Goal: Task Accomplishment & Management: Manage account settings

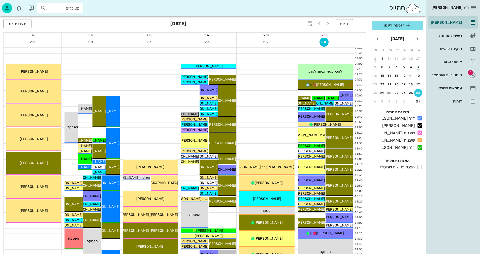
scroll to position [50, 0]
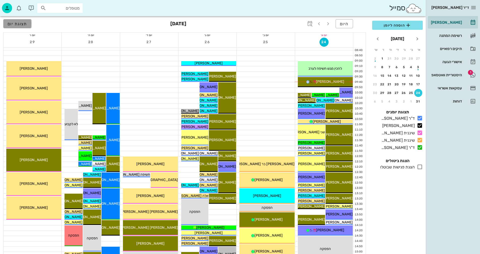
click at [15, 22] on span "תצוגת יום" at bounding box center [18, 23] width 20 height 5
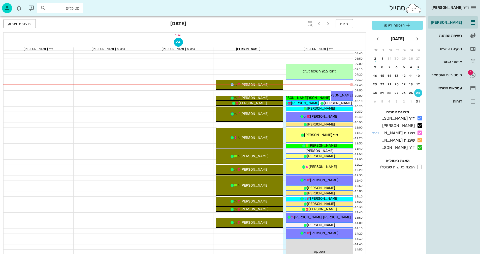
click at [421, 134] on icon at bounding box center [420, 133] width 6 height 6
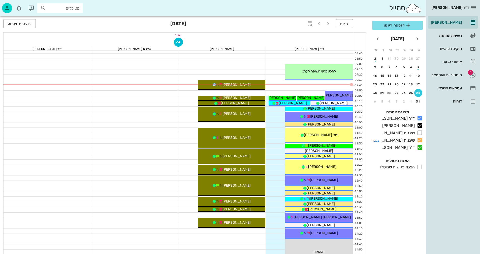
click at [421, 139] on icon at bounding box center [420, 140] width 6 height 6
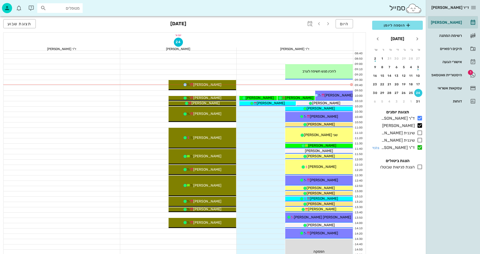
click at [420, 147] on icon at bounding box center [420, 147] width 6 height 6
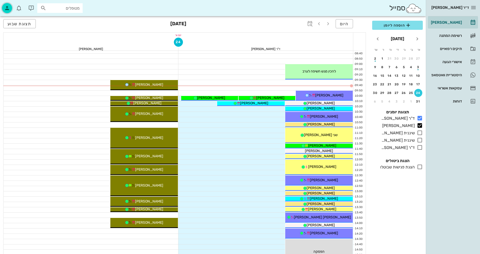
click at [5, 8] on icon "button" at bounding box center [7, 8] width 6 height 6
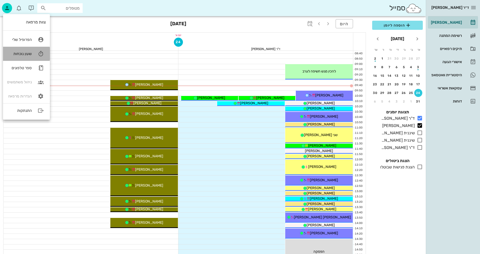
click at [30, 55] on div "שעון נוכחות" at bounding box center [19, 53] width 25 height 5
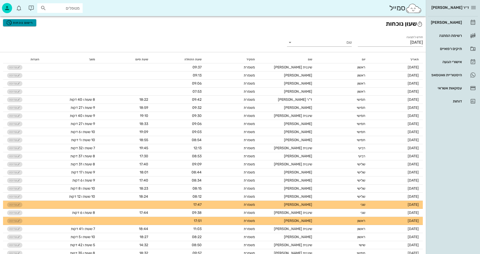
click at [25, 24] on span "רישום נוכחות" at bounding box center [19, 23] width 27 height 6
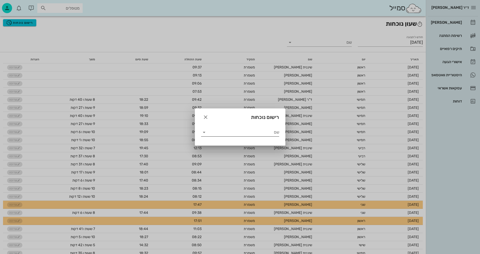
click at [204, 132] on icon at bounding box center [204, 132] width 6 height 6
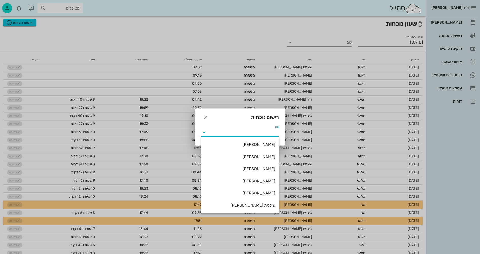
click at [209, 133] on input "שם" at bounding box center [243, 132] width 71 height 8
click at [266, 137] on div "[PERSON_NAME] [PERSON_NAME] [PERSON_NAME] [PERSON_NAME] שיננית [PERSON_NAME] ד"…" at bounding box center [240, 180] width 78 height 89
click at [275, 131] on input "שם" at bounding box center [243, 132] width 71 height 8
click at [261, 157] on div "[PERSON_NAME]" at bounding box center [240, 156] width 70 height 5
type input "[PERSON_NAME]"
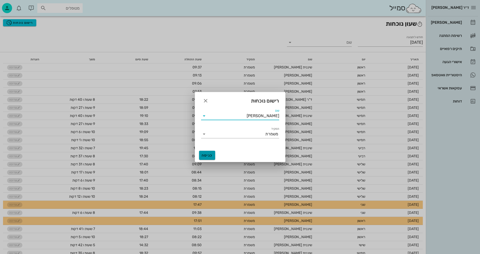
click at [205, 155] on span "כניסה" at bounding box center [207, 155] width 12 height 4
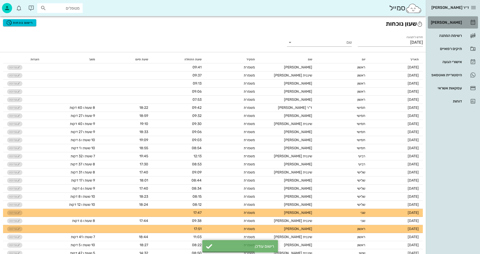
click at [446, 20] on div "[PERSON_NAME]" at bounding box center [446, 22] width 32 height 8
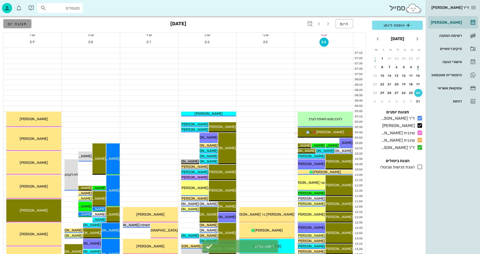
click at [24, 21] on button "תצוגת יום" at bounding box center [17, 23] width 28 height 9
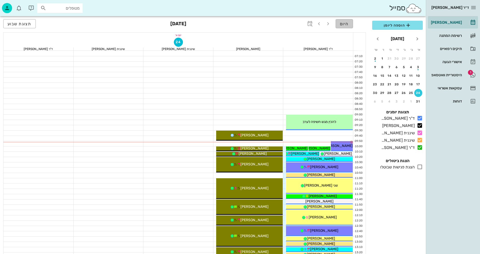
click at [345, 26] on button "היום" at bounding box center [344, 23] width 17 height 9
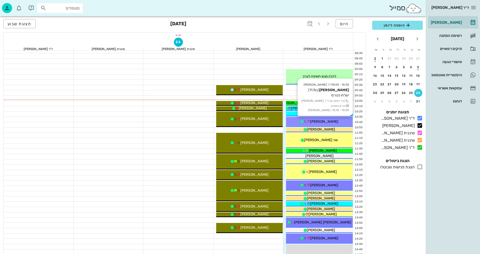
scroll to position [50, 0]
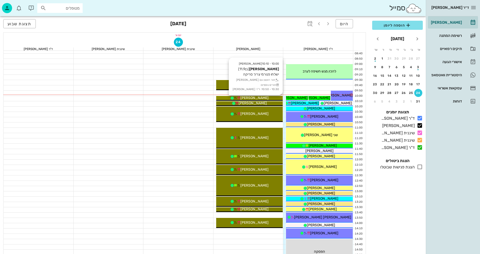
drag, startPoint x: 237, startPoint y: 97, endPoint x: 232, endPoint y: 96, distance: 5.6
click at [231, 97] on div "[PERSON_NAME]" at bounding box center [249, 97] width 67 height 5
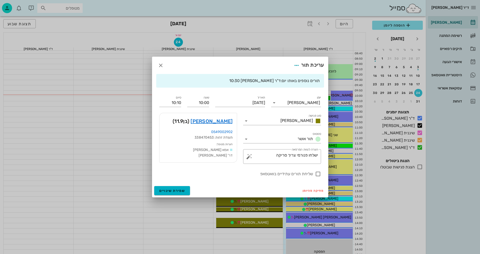
click at [228, 97] on div at bounding box center [240, 127] width 480 height 254
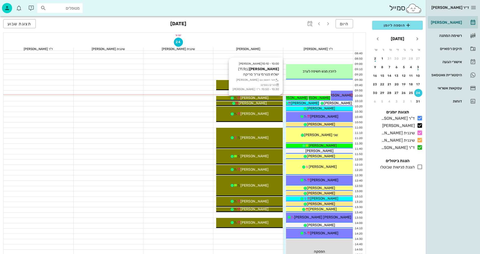
click at [227, 97] on div "[PERSON_NAME]" at bounding box center [249, 97] width 67 height 5
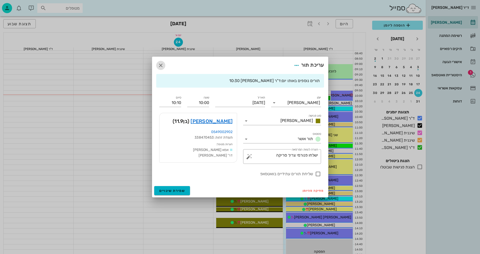
click at [160, 65] on icon "button" at bounding box center [161, 65] width 6 height 6
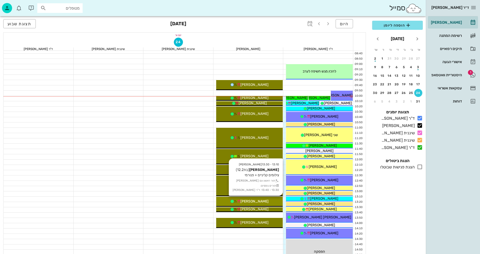
click at [264, 202] on div "[PERSON_NAME]" at bounding box center [249, 200] width 67 height 5
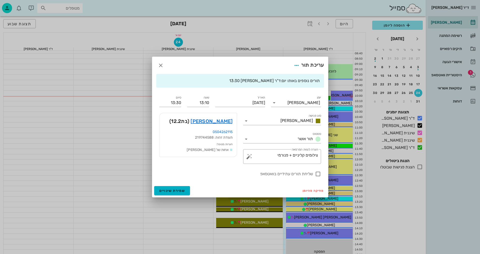
click at [264, 202] on div at bounding box center [240, 127] width 480 height 254
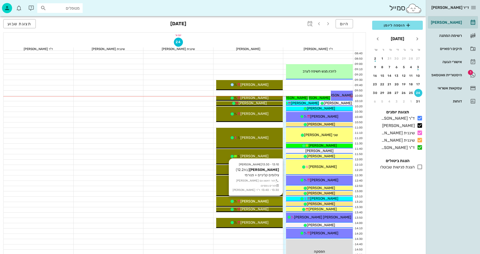
click at [264, 202] on div "[PERSON_NAME]" at bounding box center [249, 200] width 67 height 5
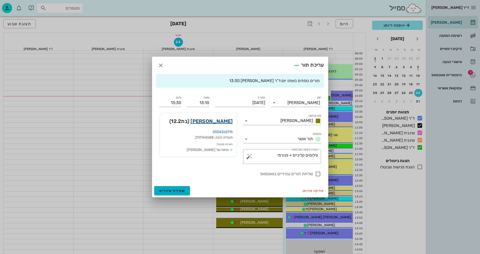
click at [218, 122] on link "[PERSON_NAME]" at bounding box center [212, 121] width 42 height 8
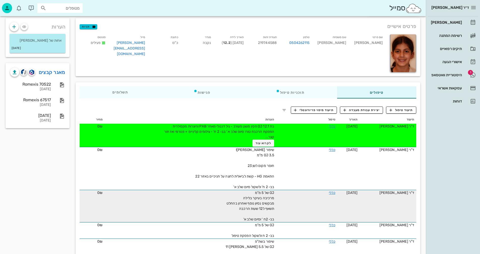
scroll to position [25, 0]
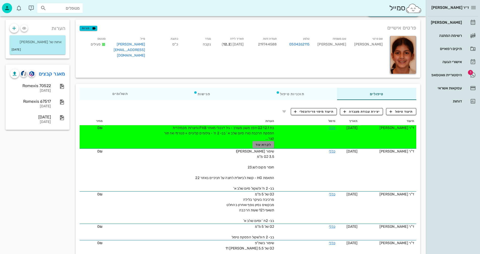
click at [261, 145] on span "לקרוא עוד" at bounding box center [264, 145] width 16 height 4
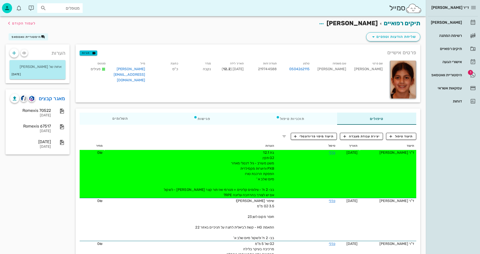
scroll to position [0, 0]
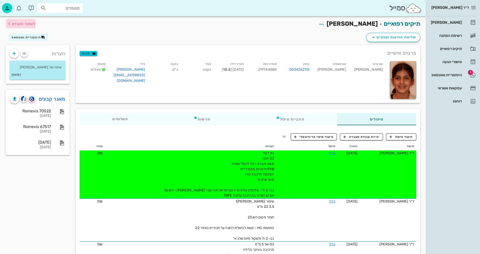
click at [18, 19] on button "לעמוד הקודם" at bounding box center [20, 23] width 29 height 9
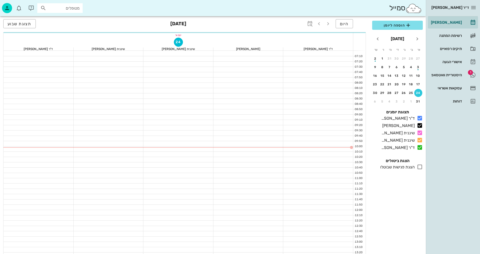
scroll to position [50, 0]
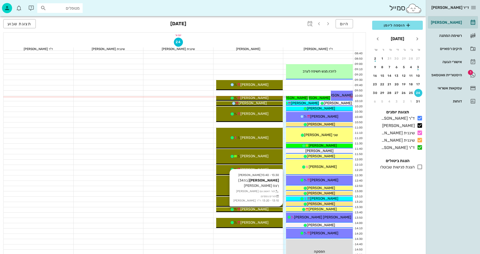
click at [265, 209] on div "[PERSON_NAME]" at bounding box center [249, 208] width 67 height 5
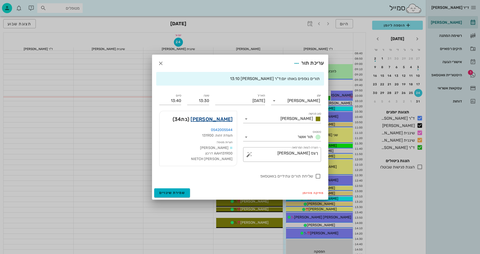
click at [223, 115] on link "[PERSON_NAME]" at bounding box center [212, 119] width 42 height 8
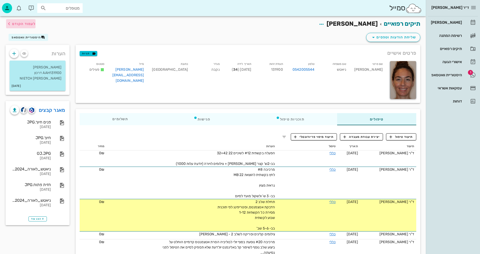
click at [11, 23] on icon "button" at bounding box center [9, 24] width 6 height 6
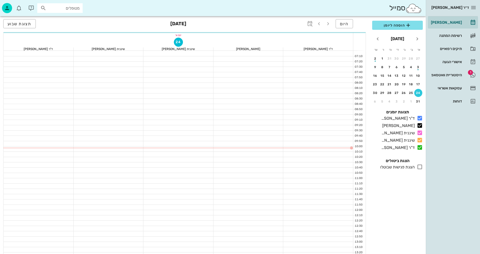
scroll to position [50, 0]
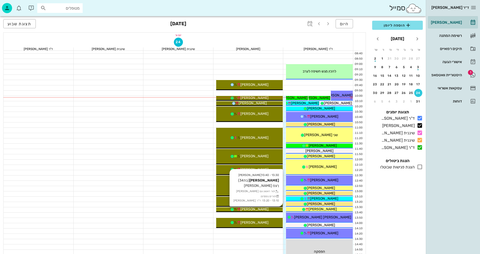
drag, startPoint x: 260, startPoint y: 208, endPoint x: 254, endPoint y: 207, distance: 6.4
click at [254, 207] on span "[PERSON_NAME]" at bounding box center [254, 209] width 28 height 4
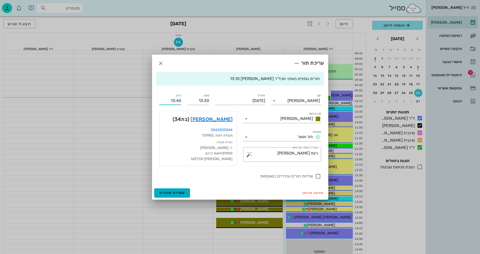
drag, startPoint x: 166, startPoint y: 97, endPoint x: 183, endPoint y: 96, distance: 16.4
click at [183, 96] on div "סיום 13:40" at bounding box center [170, 98] width 28 height 18
type input "14:00"
click at [154, 188] on button "שמירת שינויים" at bounding box center [172, 192] width 36 height 9
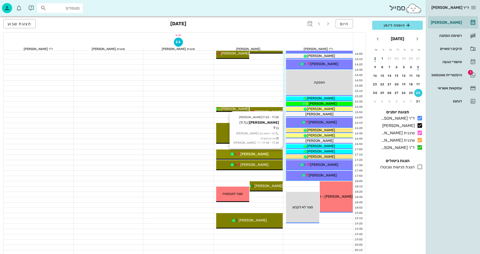
scroll to position [242, 0]
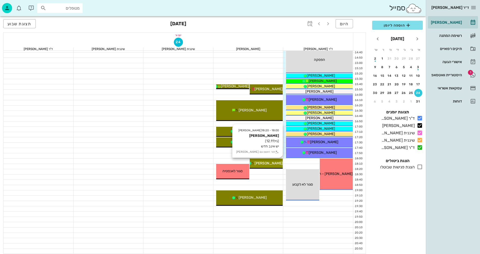
click at [273, 163] on span "[PERSON_NAME]" at bounding box center [269, 163] width 28 height 4
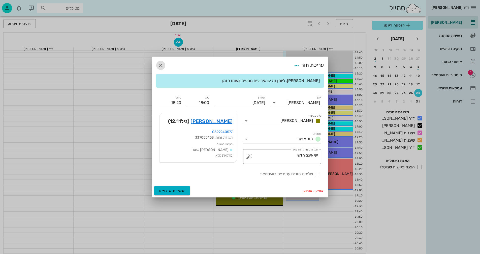
click at [161, 66] on icon "button" at bounding box center [161, 65] width 6 height 6
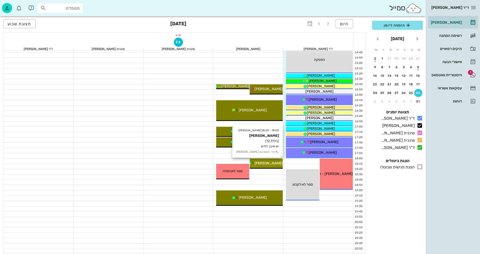
click at [271, 158] on div "18:00 - 18:20 [PERSON_NAME] [PERSON_NAME] (גיל 12.11 ) יש אינב חדש תור ראשון עם…" at bounding box center [266, 163] width 33 height 10
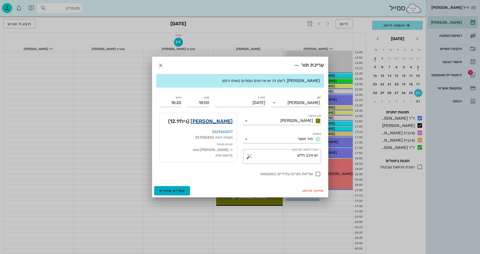
click at [221, 121] on link "[PERSON_NAME]" at bounding box center [212, 121] width 42 height 8
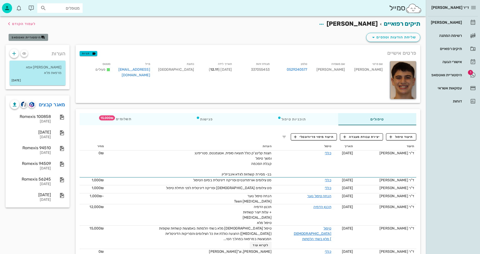
click at [24, 34] on button "היסטוריית וואטסאפ" at bounding box center [29, 37] width 40 height 7
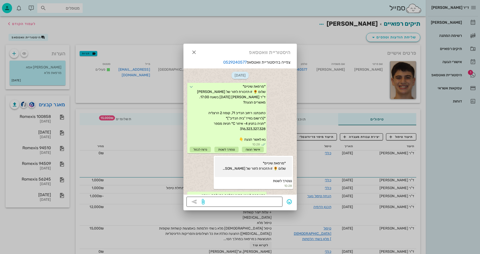
scroll to position [332, 0]
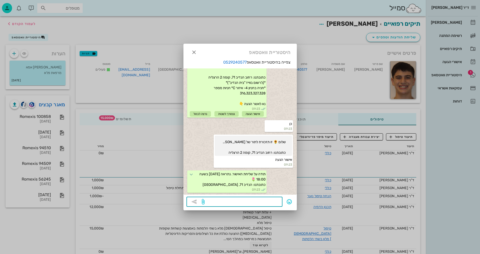
click at [241, 201] on textarea at bounding box center [243, 202] width 74 height 8
type textarea "c"
type textarea "בוקר טוב , תוכלו להקדים מעט היום?"
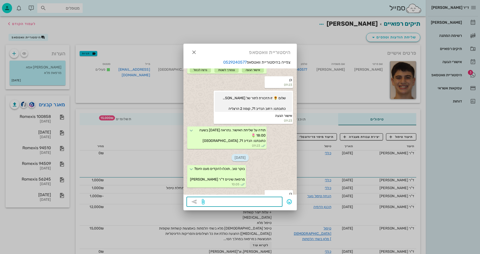
scroll to position [385, 0]
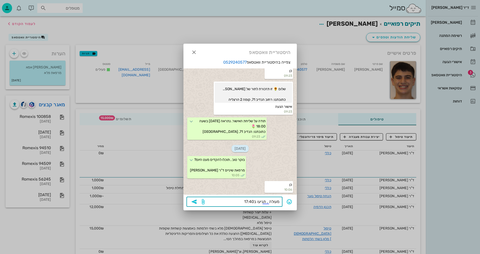
type textarea "מעולה , תגיעו ב17:40."
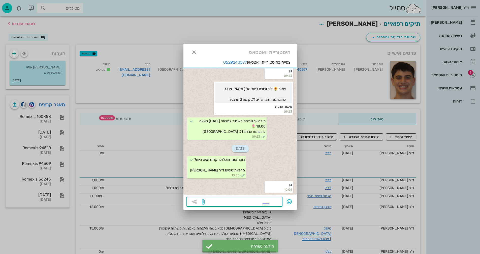
scroll to position [400, 0]
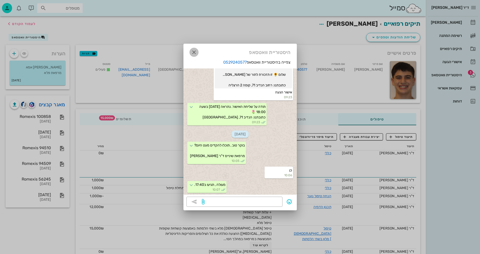
click at [195, 50] on icon "button" at bounding box center [194, 52] width 6 height 6
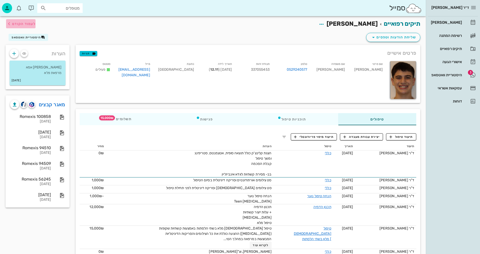
click at [15, 24] on span "לעמוד הקודם" at bounding box center [23, 24] width 23 height 4
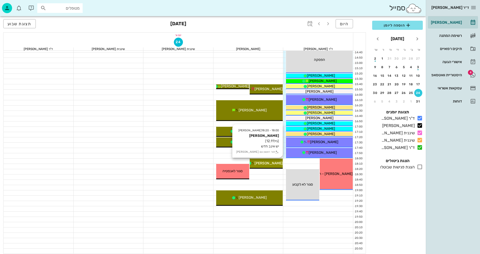
click at [271, 164] on span "[PERSON_NAME]" at bounding box center [269, 163] width 28 height 4
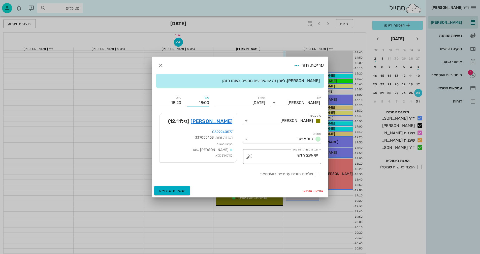
drag, startPoint x: 196, startPoint y: 102, endPoint x: 210, endPoint y: 102, distance: 13.9
click at [210, 102] on div "שעה 18:00" at bounding box center [198, 100] width 28 height 18
type input "17:40"
click at [154, 186] on button "שמירת שינויים" at bounding box center [172, 190] width 36 height 9
type input "18:00"
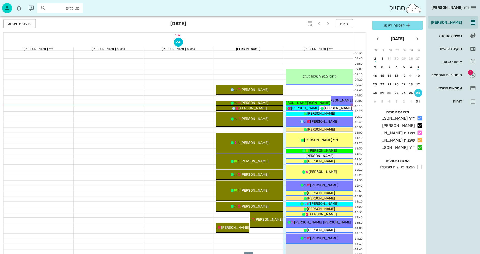
scroll to position [40, 0]
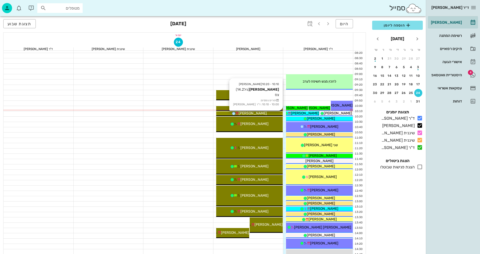
click at [273, 113] on div "[PERSON_NAME]" at bounding box center [249, 112] width 67 height 5
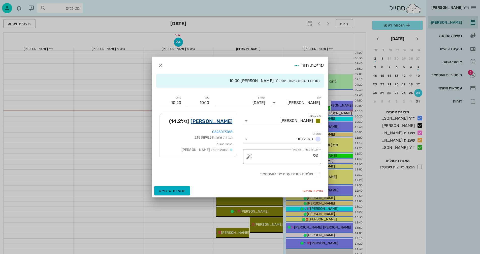
click at [227, 122] on link "[PERSON_NAME]" at bounding box center [212, 121] width 42 height 8
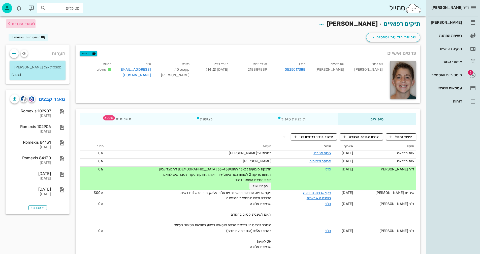
click at [32, 24] on span "לעמוד הקודם" at bounding box center [23, 24] width 23 height 4
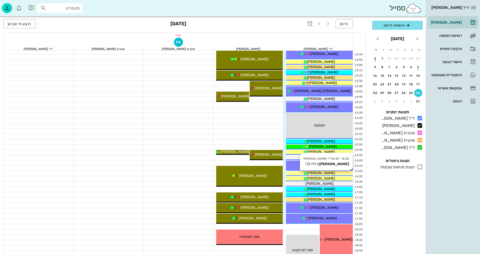
scroll to position [25, 0]
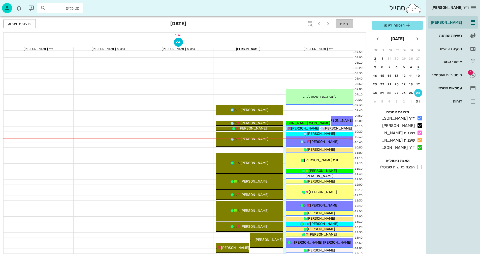
click at [348, 27] on button "היום" at bounding box center [344, 23] width 17 height 9
click at [420, 132] on icon at bounding box center [420, 133] width 6 height 6
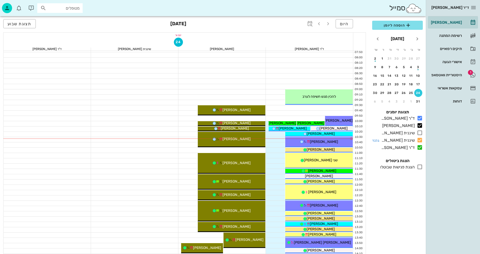
click at [420, 140] on icon at bounding box center [420, 140] width 6 height 6
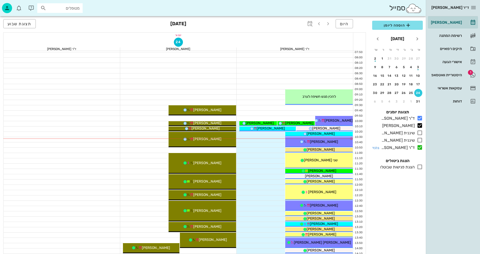
click at [419, 148] on icon at bounding box center [420, 147] width 6 height 6
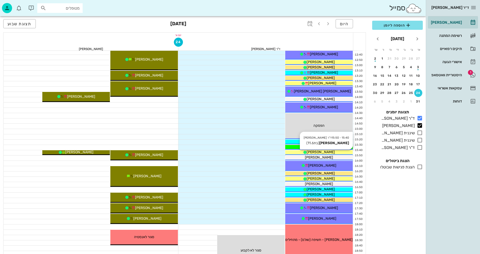
scroll to position [176, 0]
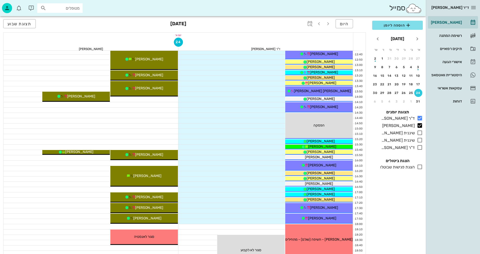
click at [135, 116] on div at bounding box center [91, 115] width 175 height 5
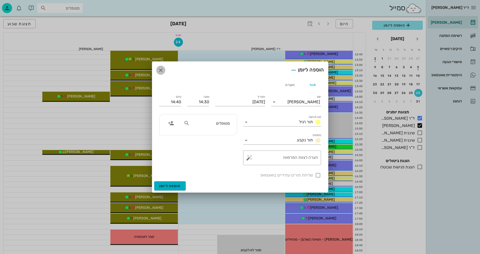
click at [161, 72] on icon "button" at bounding box center [161, 70] width 6 height 6
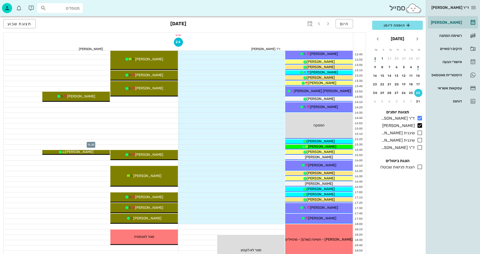
scroll to position [25, 0]
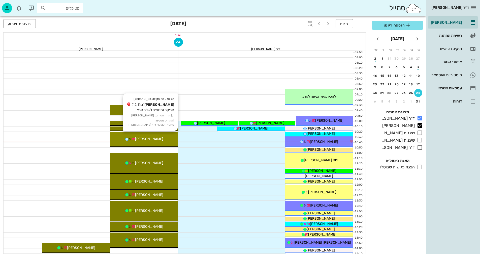
click at [157, 139] on div "[PERSON_NAME]" at bounding box center [144, 138] width 68 height 5
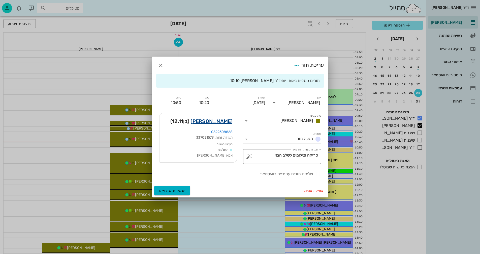
click at [224, 119] on link "[PERSON_NAME]" at bounding box center [212, 121] width 42 height 8
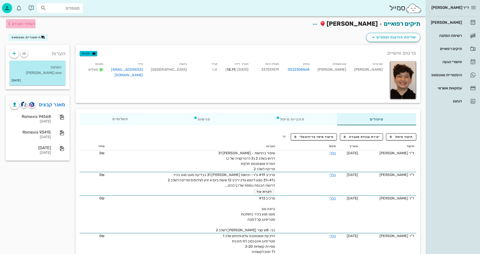
click at [13, 23] on span "לעמוד הקודם" at bounding box center [23, 24] width 23 height 4
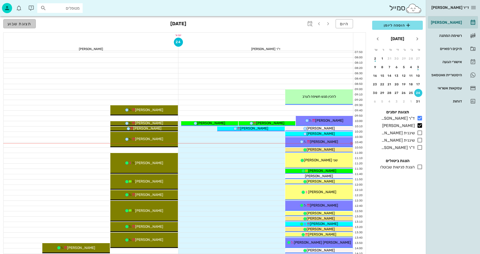
click at [18, 23] on span "תצוגת שבוע" at bounding box center [20, 23] width 24 height 5
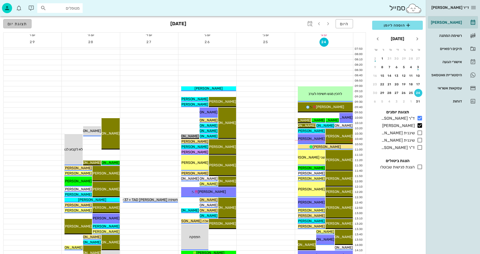
click at [24, 25] on span "תצוגת יום" at bounding box center [18, 23] width 20 height 5
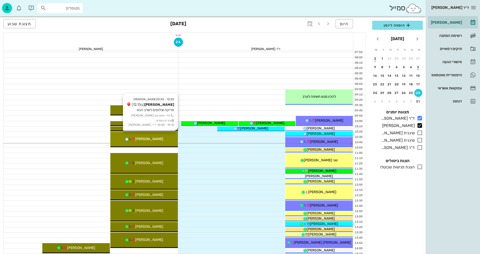
click at [159, 139] on div "[PERSON_NAME]" at bounding box center [144, 138] width 68 height 5
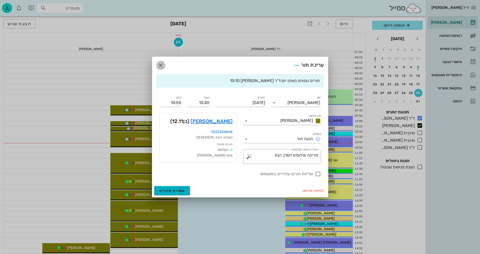
click at [160, 65] on icon "button" at bounding box center [161, 65] width 6 height 6
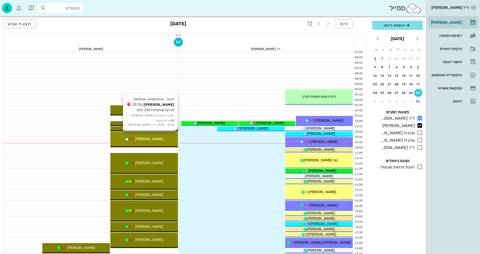
click at [156, 140] on span "[PERSON_NAME]" at bounding box center [149, 139] width 28 height 4
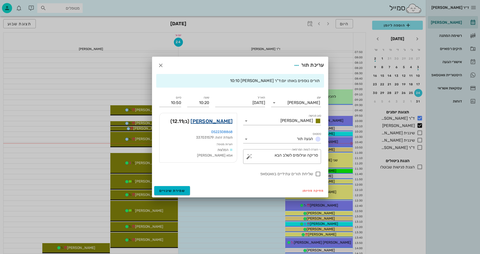
click at [224, 120] on link "[PERSON_NAME]" at bounding box center [212, 121] width 42 height 8
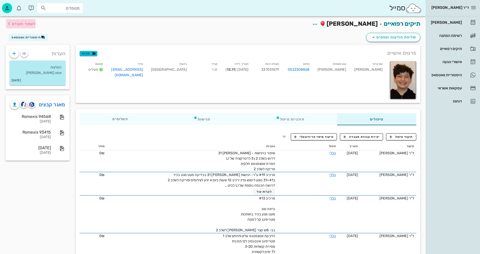
click at [24, 24] on span "לעמוד הקודם" at bounding box center [23, 24] width 23 height 4
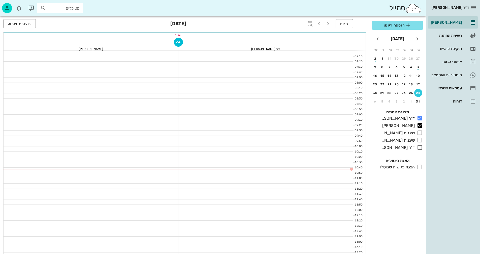
scroll to position [25, 0]
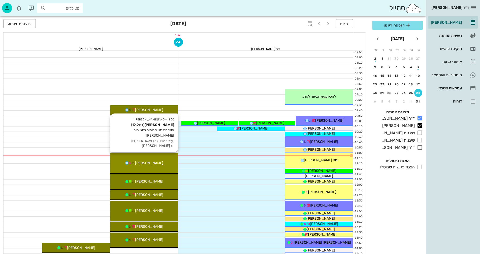
click at [161, 163] on div "[PERSON_NAME]" at bounding box center [144, 162] width 68 height 5
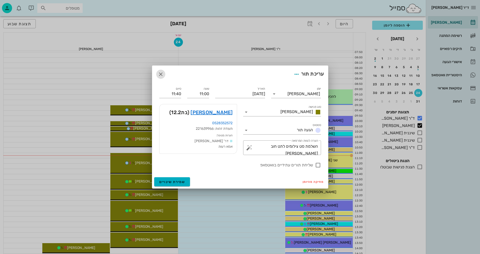
click at [161, 70] on button "button" at bounding box center [160, 74] width 9 height 9
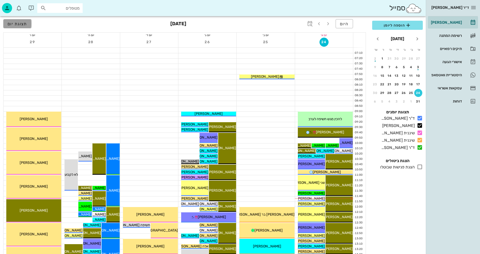
click at [17, 27] on button "תצוגת יום" at bounding box center [17, 23] width 28 height 9
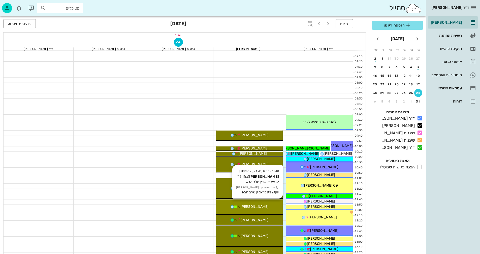
click at [230, 208] on div "[PERSON_NAME]" at bounding box center [249, 206] width 67 height 5
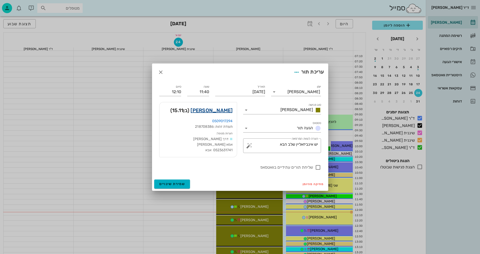
click at [224, 110] on link "אלעד צרפתי" at bounding box center [212, 110] width 42 height 8
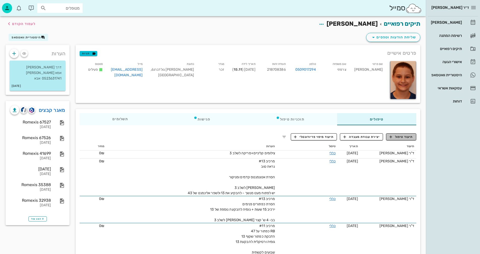
click at [230, 136] on span "תיעוד טיפול" at bounding box center [401, 136] width 23 height 5
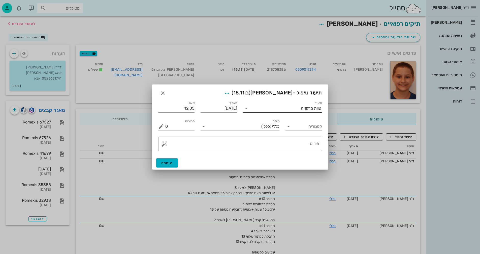
click at [230, 110] on div at bounding box center [246, 108] width 7 height 6
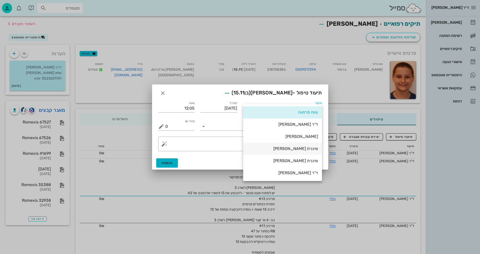
click at [230, 149] on div "שיננית [PERSON_NAME]" at bounding box center [282, 148] width 71 height 5
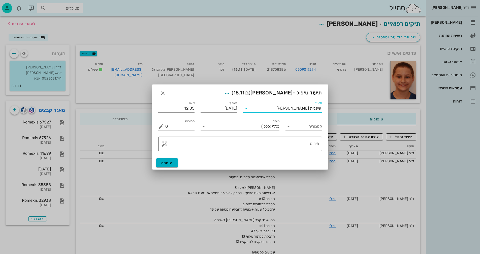
click at [165, 146] on button "button" at bounding box center [164, 144] width 6 height 6
click at [172, 124] on div "Invisalign" at bounding box center [181, 123] width 41 height 10
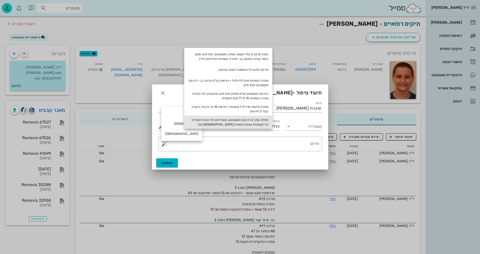
click at [230, 122] on div "תחילת שלב 2 הדבקת אטצמנטס, וסטריפינג לפי תוכנית מסירת כל הקשתיות שבוע לקשתית בב…" at bounding box center [228, 121] width 88 height 13
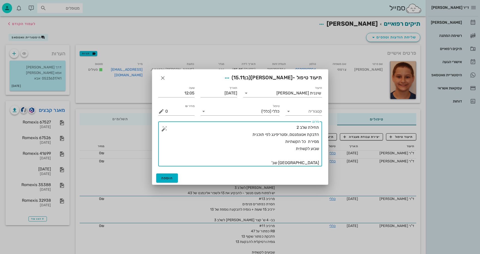
click at [230, 142] on textarea "תחילת שלב 2 הדבקת אטצמנטס, וסטריפינג לפי תוכנית מסירת כל הקשתיות שבוע לקשתית בב…" at bounding box center [242, 145] width 154 height 42
click at [230, 140] on textarea "תחילת שלב 2 הדבקת אטצמנטס, וסטריפינג לפי תוכנית מסירת כל הקשתיות1-8 שבוע לקשתית…" at bounding box center [242, 145] width 154 height 42
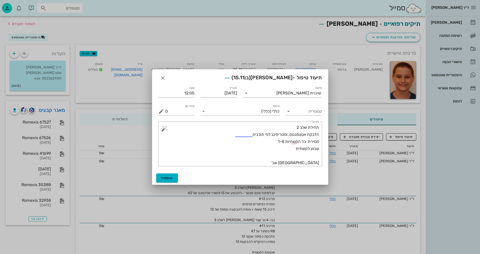
drag, startPoint x: 212, startPoint y: 74, endPoint x: 316, endPoint y: 81, distance: 104.4
click at [230, 81] on div "תיעוד טיפול - אלעד צרפתי (בן 15.11 )" at bounding box center [240, 77] width 176 height 16
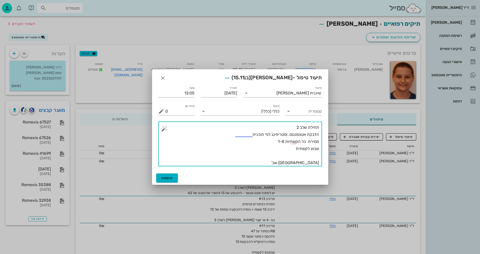
click at [230, 150] on textarea "תחילת שלב 2 הדבקת אטצמנטס, וסטריפינג לפי תוכנית מסירת כל הקשתיות 1-8 שבוע לקשתי…" at bounding box center [242, 145] width 154 height 42
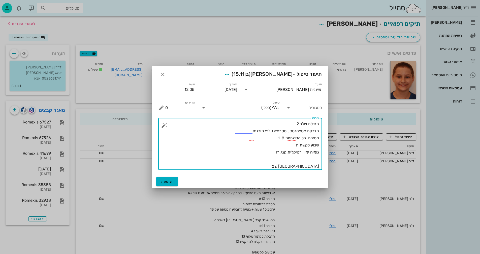
click at [230, 148] on textarea "תחילת שלב 2 הדבקת אטצמנטס, וסטריפינג לפי תוכנית מסירת כל הקשתיות 1-8 שבוע לקשתי…" at bounding box center [242, 144] width 154 height 49
type textarea "תחילת שלב 2 הדבקת אטצמנטס, וסטריפינג לפי תוכנית מסירת כל הקשתיות 1-8 שבוע לקשתי…"
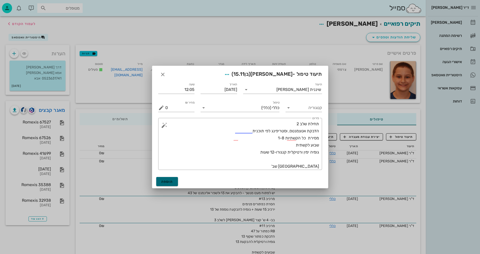
click at [166, 181] on span "הוספה" at bounding box center [167, 181] width 12 height 4
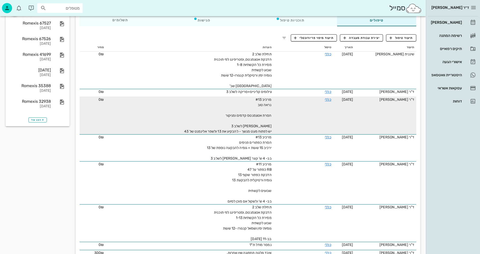
scroll to position [101, 0]
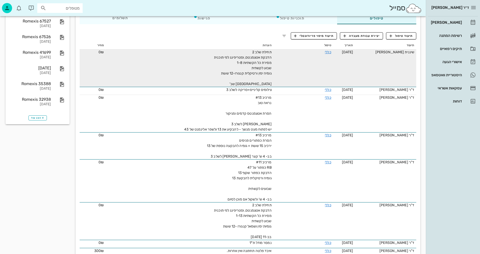
click at [230, 51] on div "תחילת שלב 2 הדבקת אטצמנטס, וסטריפינג לפי תוכנית מסירת כל הקשתיות 1-8 שבוע לקשתי…" at bounding box center [214, 67] width 113 height 37
click at [230, 51] on link "כללי" at bounding box center [328, 52] width 6 height 4
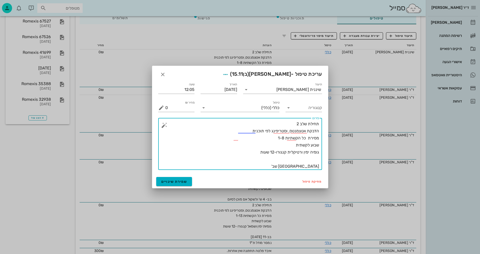
drag, startPoint x: 294, startPoint y: 124, endPoint x: 299, endPoint y: 124, distance: 5.0
click at [230, 124] on textarea "תחילת שלב 2 הדבקת אטצמנטס, וסטריפינג לפי תוכנית מסירת כל הקשתיות 1-8 שבוע לקשתי…" at bounding box center [242, 144] width 154 height 49
type textarea "תחילת שלב 4 הדבקת אטצמנטס, וסטריפינג לפי תוכנית מסירת כל הקשתיות 1-8 שבוע לקשתי…"
click at [175, 183] on span "שמירת שינויים" at bounding box center [174, 181] width 26 height 4
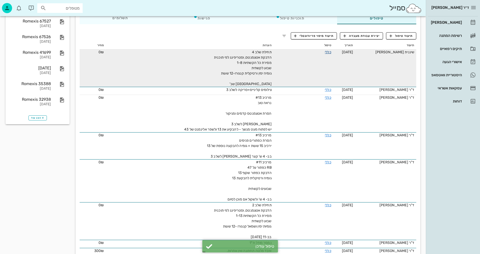
click at [230, 53] on link "כללי" at bounding box center [328, 52] width 6 height 4
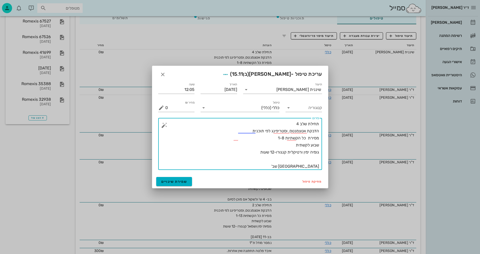
drag, startPoint x: 296, startPoint y: 124, endPoint x: 299, endPoint y: 124, distance: 3.0
click at [230, 124] on textarea "תחילת שלב 4 הדבקת אטצמנטס, וסטריפינג לפי תוכנית מסירת כל הקשתיות 1-8 שבוע לקשתי…" at bounding box center [242, 144] width 154 height 49
type textarea "תחילת שלב 3 הדבקת אטצמנטס, וסטריפינג לפי תוכנית מסירת כל הקשתיות 1-8 שבוע לקשתי…"
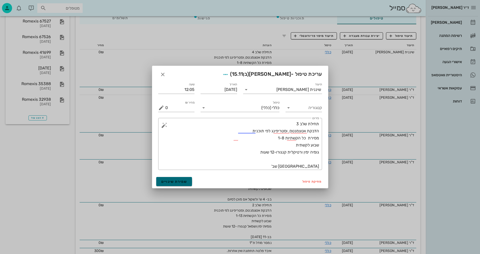
click at [181, 180] on span "שמירת שינויים" at bounding box center [174, 181] width 26 height 4
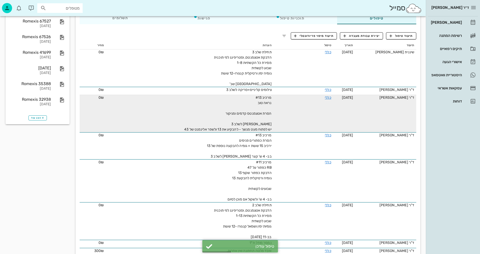
scroll to position [0, 0]
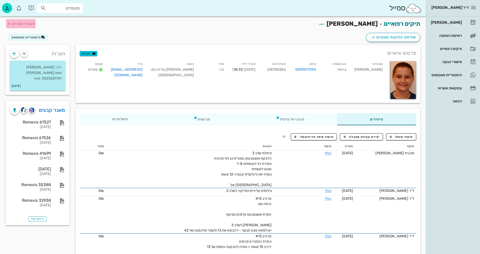
click at [24, 24] on span "לעמוד הקודם" at bounding box center [23, 24] width 23 height 4
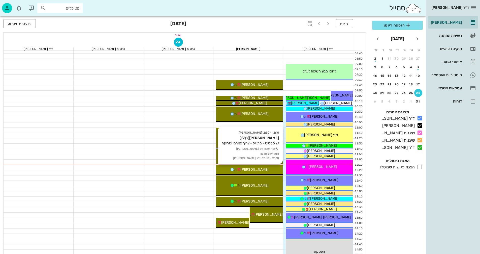
scroll to position [76, 0]
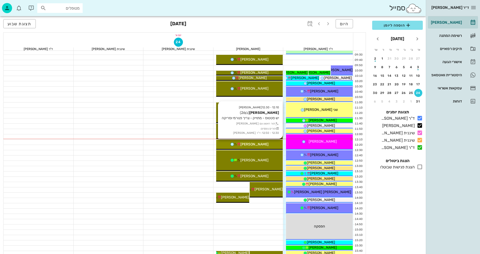
click at [230, 145] on span "[PERSON_NAME]" at bounding box center [254, 144] width 28 height 4
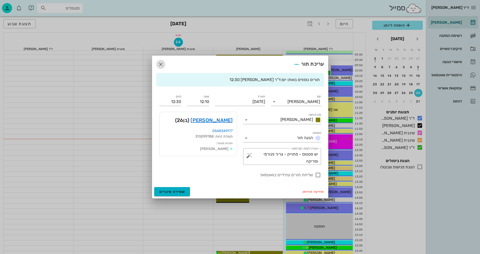
click at [161, 64] on icon "button" at bounding box center [161, 64] width 6 height 6
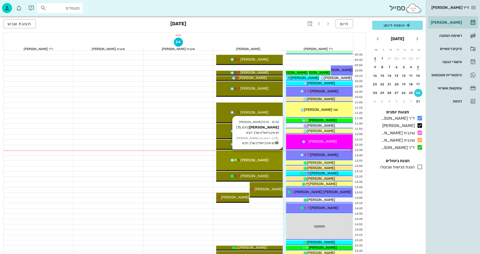
click at [230, 159] on span "[PERSON_NAME]" at bounding box center [254, 160] width 28 height 4
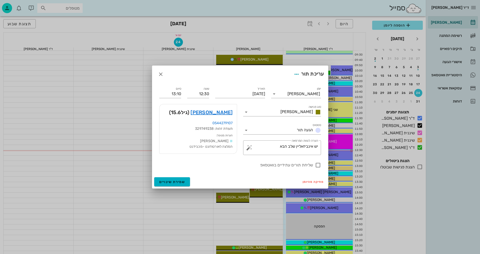
click at [230, 211] on div at bounding box center [240, 127] width 480 height 254
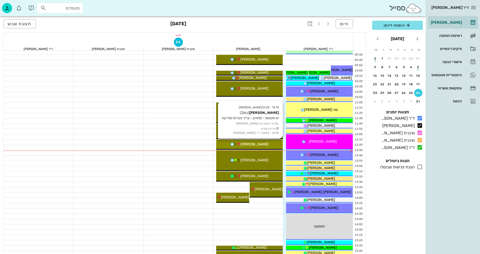
click at [230, 146] on div "[PERSON_NAME]" at bounding box center [249, 143] width 67 height 5
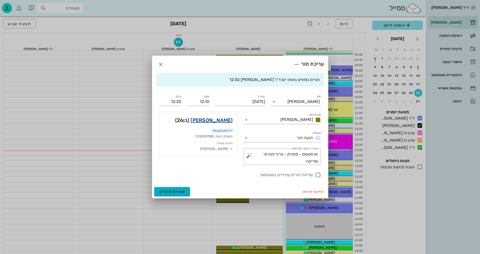
click at [226, 119] on link "גוני מירום" at bounding box center [212, 120] width 42 height 8
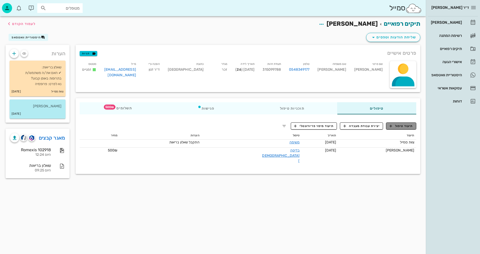
click at [230, 127] on span "תיעוד טיפול" at bounding box center [401, 126] width 23 height 5
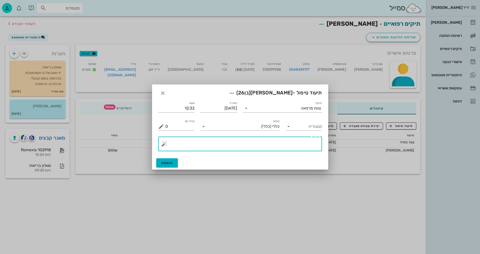
click at [230, 143] on textarea "פירוט" at bounding box center [242, 145] width 154 height 12
click at [230, 110] on icon at bounding box center [246, 108] width 6 height 6
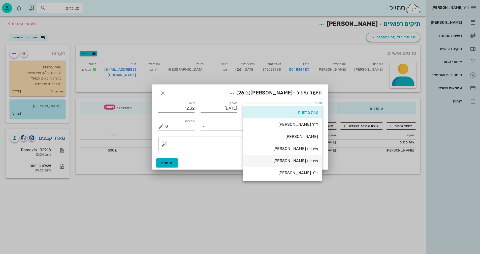
click at [230, 155] on div "שיננית [PERSON_NAME]" at bounding box center [282, 161] width 79 height 12
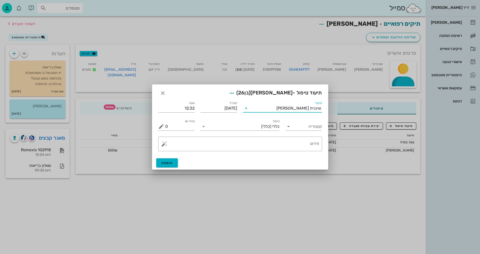
click at [230, 110] on icon at bounding box center [246, 108] width 6 height 6
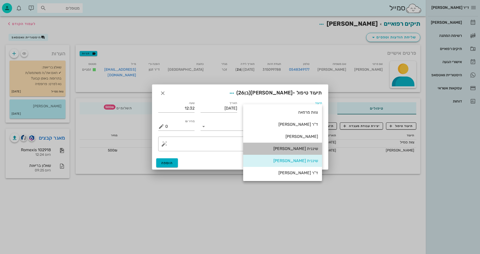
click at [230, 147] on div "שיננית [PERSON_NAME]" at bounding box center [282, 148] width 71 height 5
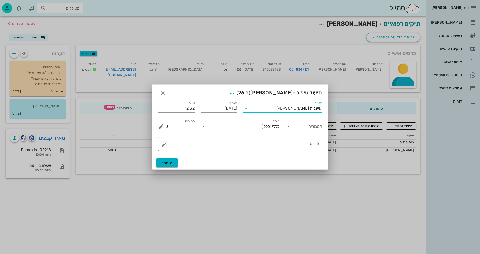
click at [230, 143] on textarea "פירוט" at bounding box center [242, 145] width 154 height 12
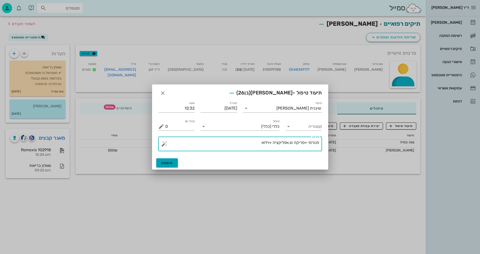
type textarea "פנורמי +סריקה וצ.אפליקציה +וידאו"
click at [172, 161] on span "הוספה" at bounding box center [167, 163] width 12 height 4
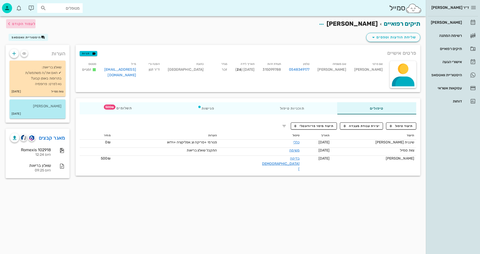
click at [15, 24] on span "לעמוד הקודם" at bounding box center [23, 24] width 23 height 4
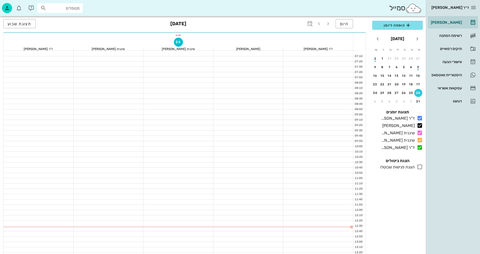
scroll to position [76, 0]
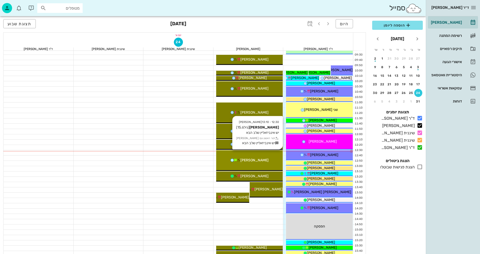
click at [230, 161] on div "[PERSON_NAME]" at bounding box center [249, 159] width 67 height 5
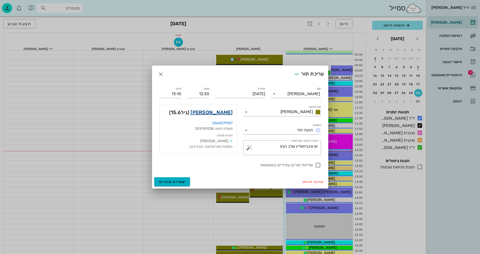
click at [215, 112] on link "נעה רוטשטיין" at bounding box center [212, 112] width 42 height 8
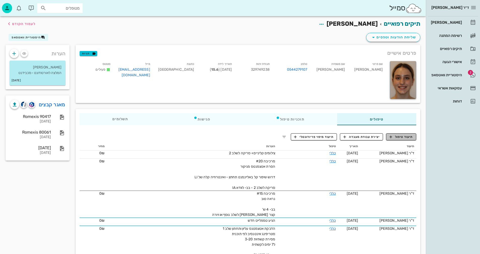
click at [230, 133] on button "תיעוד טיפול" at bounding box center [401, 136] width 30 height 7
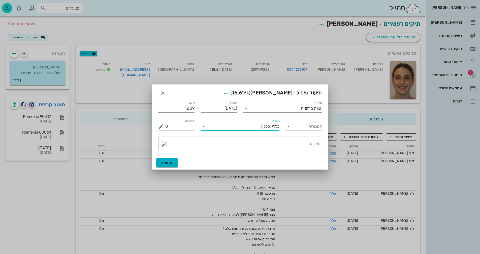
click at [230, 129] on input "טיפול" at bounding box center [235, 126] width 54 height 8
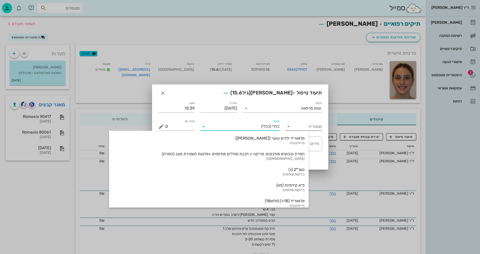
click at [230, 126] on input "קטגוריה" at bounding box center [308, 126] width 28 height 8
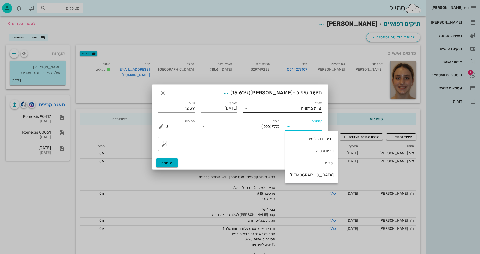
click at [230, 108] on input "תיעוד" at bounding box center [275, 108] width 51 height 8
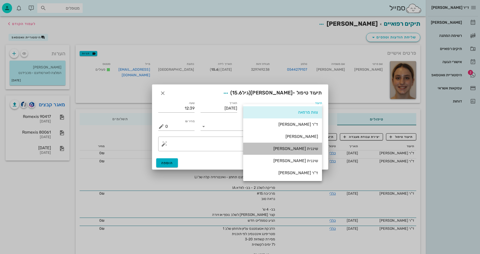
click at [230, 148] on div "שיננית [PERSON_NAME]" at bounding box center [282, 148] width 71 height 5
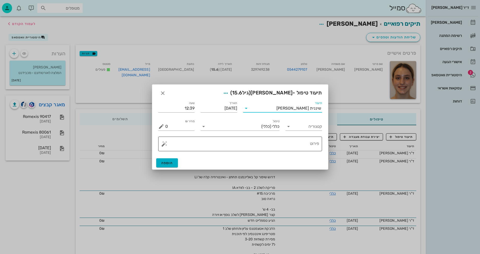
click at [165, 143] on button "button" at bounding box center [164, 144] width 6 height 6
click at [171, 123] on div "Invisalign" at bounding box center [181, 123] width 41 height 10
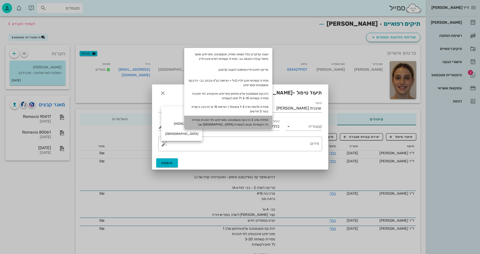
click at [230, 120] on div "תחילת שלב 2 הדבקת אטצמנטס, וסטריפינג לפי תוכנית מסירת כל הקשתיות שבוע לקשתית בב…" at bounding box center [228, 121] width 88 height 13
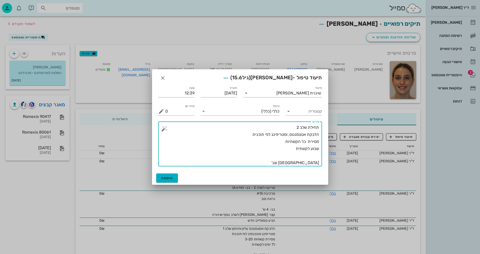
click at [230, 141] on textarea "תחילת שלב 2 הדבקת אטצמנטס, וסטריפינג לפי תוכנית מסירת כל הקשתיות שבוע לקשתית בב…" at bounding box center [242, 145] width 154 height 42
click at [230, 162] on textarea "תחילת שלב 2 הדבקת אטצמנטס, וסטריפינג לפי תוכנית מסירת כל הקשתיות 1-15 שבוע לקשת…" at bounding box center [242, 145] width 154 height 42
type textarea "תחילת שלב 2 הדבקת אטצמנטס, וסטריפינג לפי תוכנית מסירת כל הקשתיות 1-15 שבוע לקשת…"
click at [171, 177] on span "הוספה" at bounding box center [167, 178] width 12 height 4
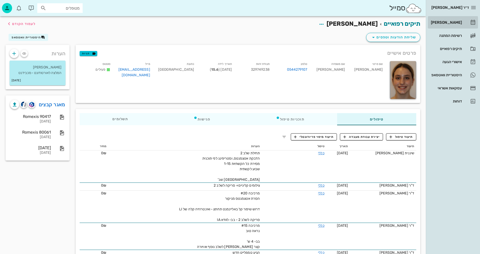
click at [230, 21] on div "[PERSON_NAME]" at bounding box center [446, 22] width 32 height 4
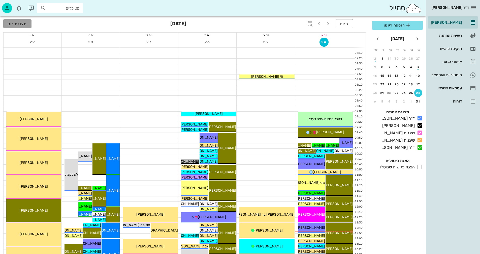
click at [23, 24] on span "תצוגת יום" at bounding box center [18, 23] width 20 height 5
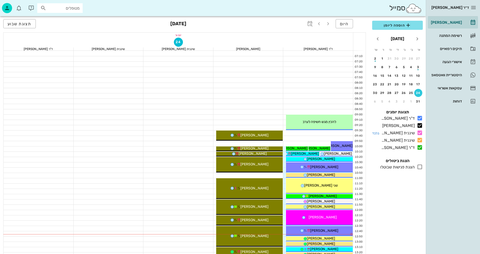
click at [230, 131] on icon at bounding box center [420, 133] width 6 height 6
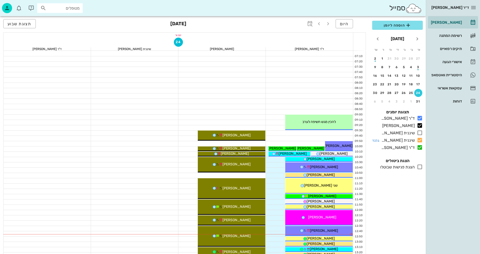
click at [230, 139] on icon at bounding box center [420, 140] width 6 height 6
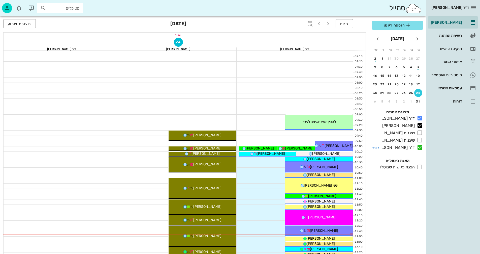
click at [230, 147] on icon at bounding box center [420, 147] width 6 height 6
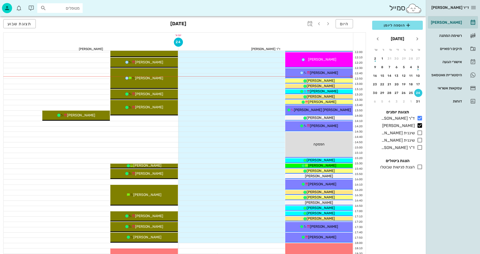
scroll to position [176, 0]
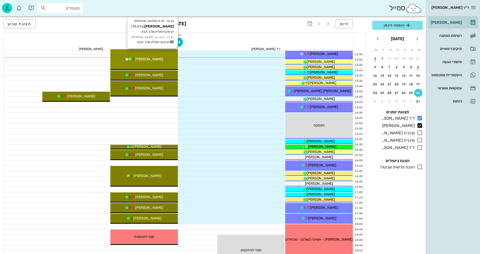
click at [141, 57] on span "[PERSON_NAME]" at bounding box center [149, 59] width 28 height 4
click at [160, 64] on div "12:30 - 13:10 יומן מרפאה נעה רוטשטיין (גיל 15.6 ) יש אינביזאליין שלב הבא תור רא…" at bounding box center [144, 59] width 68 height 21
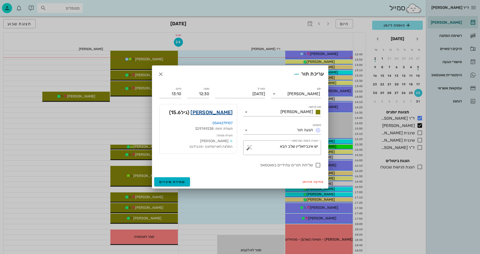
click at [222, 114] on link "נעה רוטשטיין" at bounding box center [212, 112] width 42 height 8
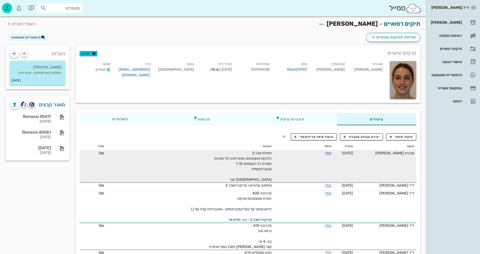
click at [230, 153] on link "כללי" at bounding box center [328, 153] width 6 height 4
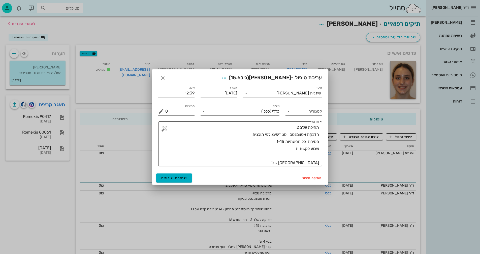
click at [230, 162] on textarea "תחילת שלב 2 הדבקת אטצמנטס, וסטריפינג לפי תוכנית מסירת כל הקשתיות 1-15 שבוע לקשת…" at bounding box center [242, 145] width 154 height 42
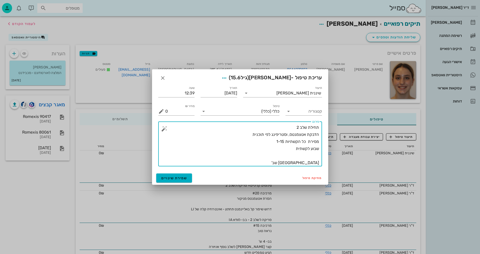
drag, startPoint x: 307, startPoint y: 162, endPoint x: 311, endPoint y: 162, distance: 4.0
click at [230, 162] on textarea "תחילת שלב 2 הדבקת אטצמנטס, וסטריפינג לפי תוכנית מסירת כל הקשתיות 1-15 שבוע לקשת…" at bounding box center [242, 145] width 154 height 42
type textarea "תחילת שלב 2 הדבקת אטצמנטס, וסטריפינג לפי תוכנית מסירת כל הקשתיות 1-15 שבוע לקשת…"
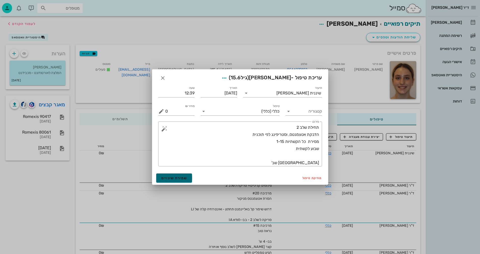
click at [170, 177] on span "שמירת שינויים" at bounding box center [174, 178] width 26 height 4
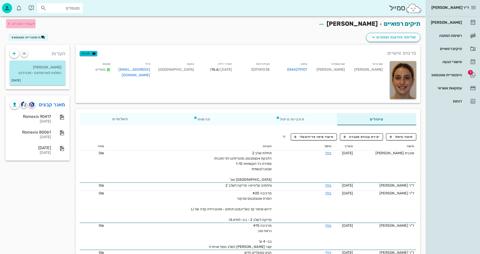
click at [19, 24] on span "לעמוד הקודם" at bounding box center [23, 24] width 23 height 4
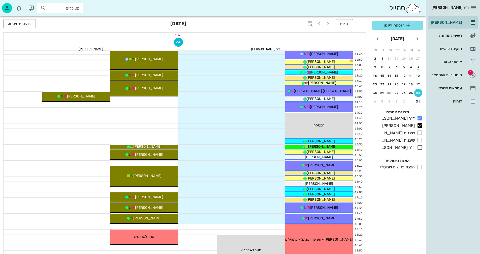
click at [167, 118] on div at bounding box center [91, 120] width 175 height 5
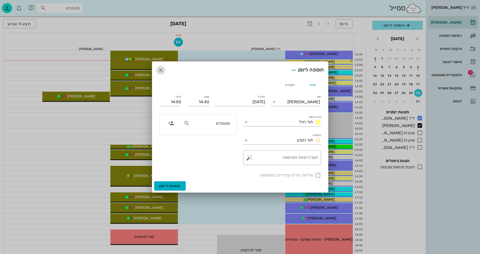
click at [163, 71] on icon "button" at bounding box center [161, 70] width 6 height 6
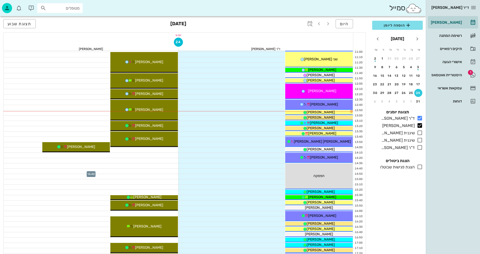
scroll to position [101, 0]
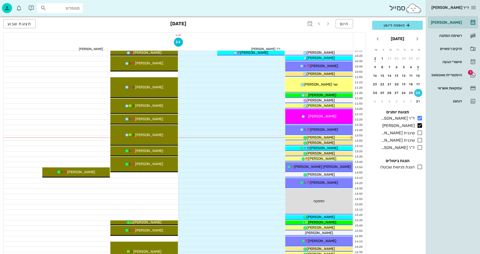
click at [143, 191] on div at bounding box center [91, 190] width 175 height 5
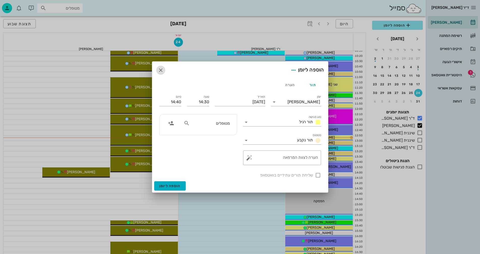
click at [161, 71] on icon "button" at bounding box center [161, 70] width 6 height 6
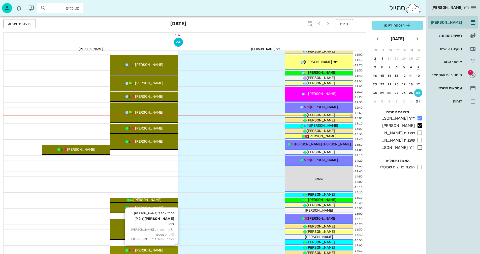
scroll to position [151, 0]
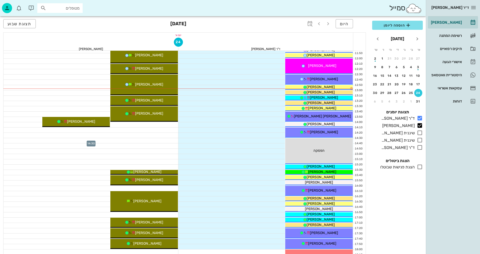
click at [168, 142] on div at bounding box center [91, 140] width 175 height 5
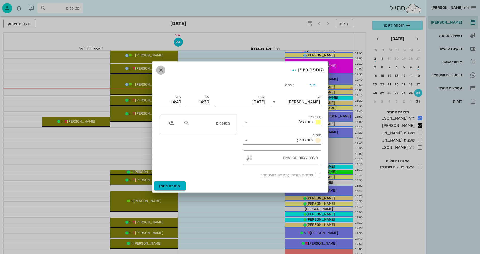
click at [161, 71] on icon "button" at bounding box center [161, 70] width 6 height 6
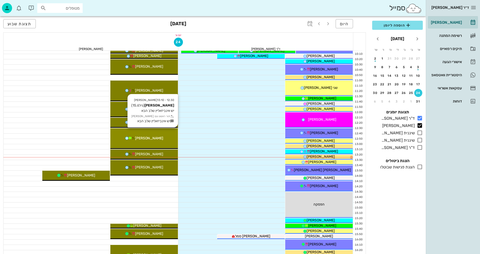
scroll to position [76, 0]
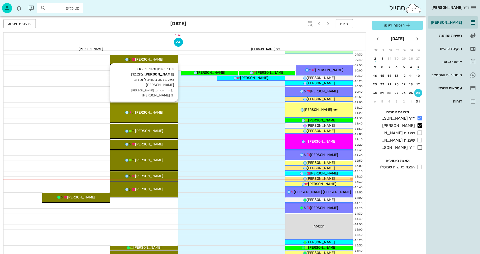
click at [169, 113] on div "[PERSON_NAME]" at bounding box center [144, 112] width 68 height 5
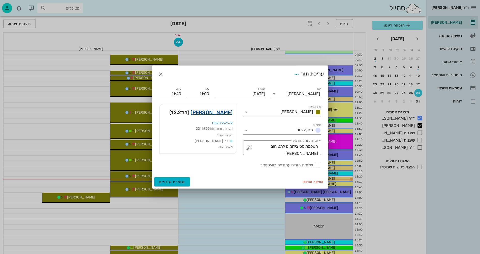
click at [225, 113] on link "[PERSON_NAME]" at bounding box center [212, 112] width 42 height 8
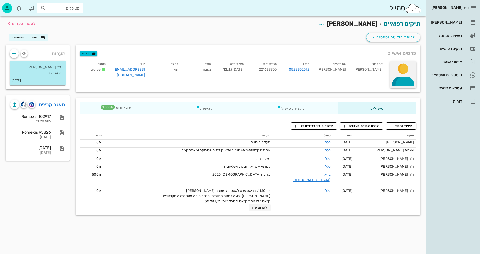
click at [230, 73] on div at bounding box center [403, 74] width 26 height 27
click at [230, 74] on div "העלאת תמונה" at bounding box center [400, 73] width 23 height 5
click at [17, 23] on span "לעמוד הקודם" at bounding box center [23, 24] width 23 height 4
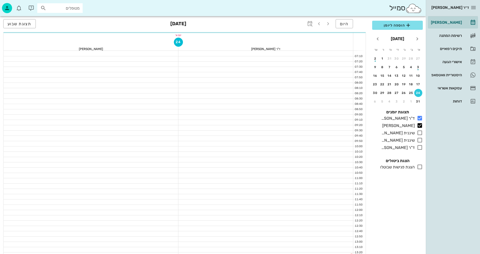
scroll to position [76, 0]
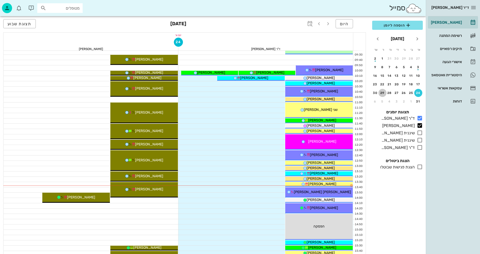
click at [230, 92] on div "29" at bounding box center [383, 93] width 8 height 4
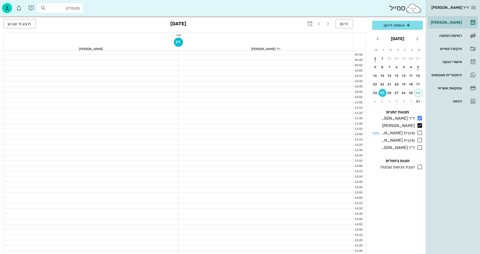
click at [230, 133] on icon at bounding box center [420, 133] width 6 height 6
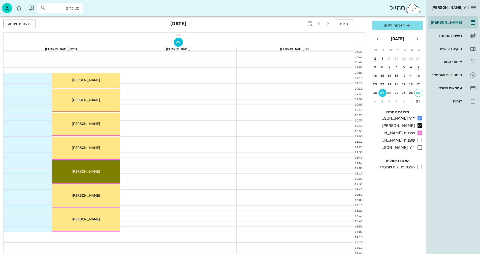
scroll to position [50, 0]
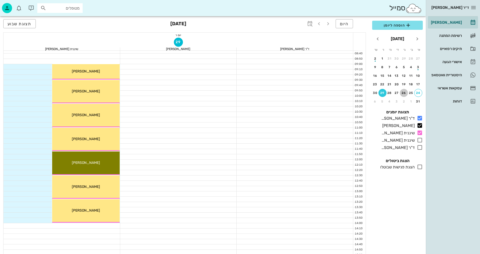
click at [230, 93] on div "26" at bounding box center [404, 93] width 8 height 4
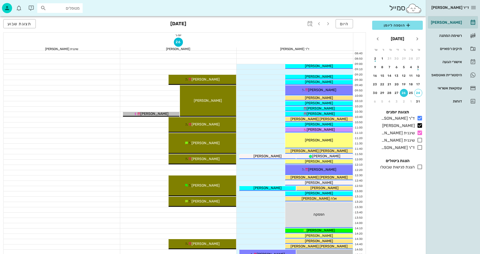
click at [225, 219] on div at bounding box center [178, 220] width 117 height 5
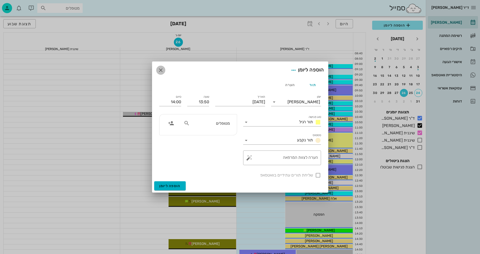
click at [159, 68] on icon "button" at bounding box center [161, 70] width 6 height 6
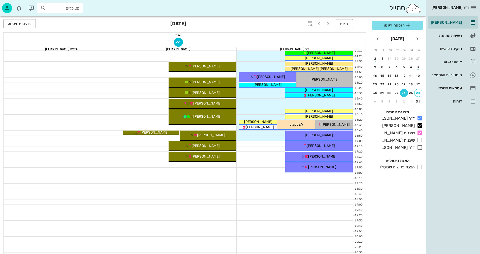
scroll to position [242, 0]
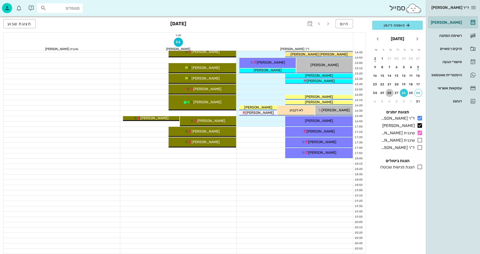
click at [230, 93] on div "28" at bounding box center [390, 93] width 8 height 4
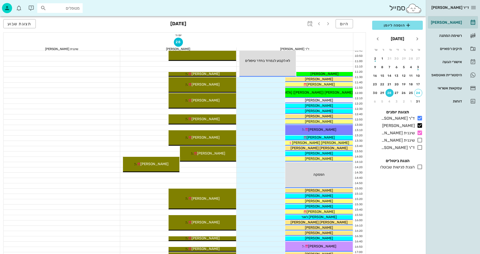
scroll to position [116, 0]
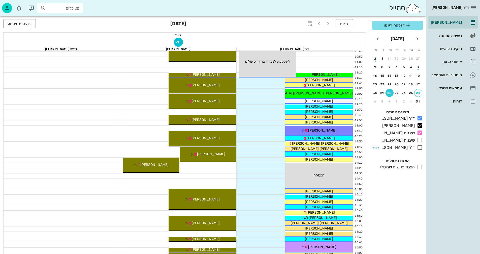
click at [230, 148] on icon at bounding box center [420, 147] width 6 height 6
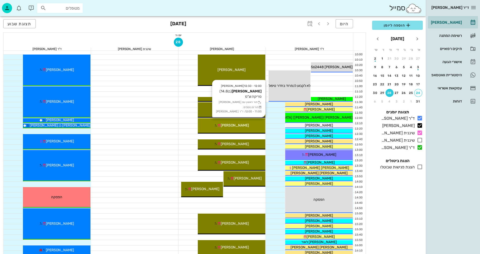
scroll to position [76, 0]
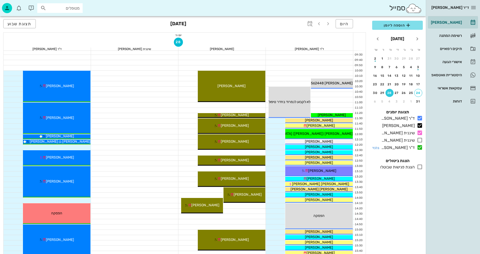
click at [230, 147] on icon at bounding box center [420, 147] width 6 height 6
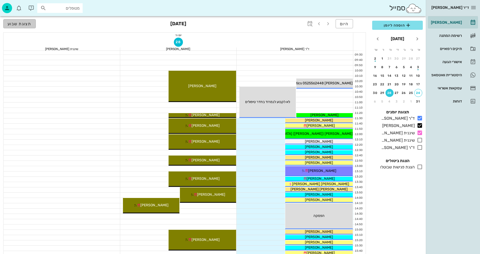
click at [28, 24] on span "תצוגת שבוע" at bounding box center [20, 23] width 24 height 5
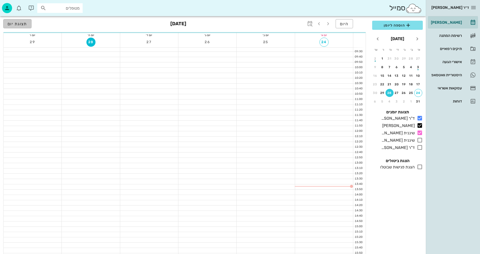
click at [26, 23] on span "תצוגת יום" at bounding box center [18, 23] width 20 height 5
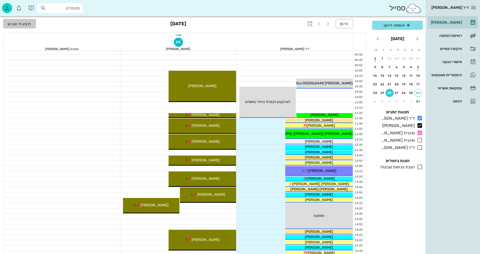
click at [24, 19] on button "תצוגת שבוע" at bounding box center [19, 23] width 33 height 9
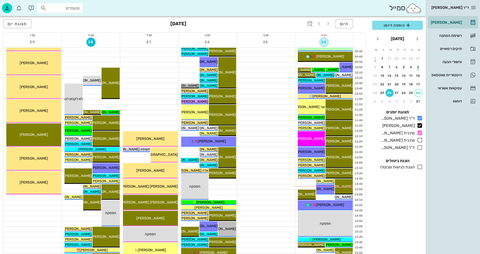
click at [230, 41] on span "24" at bounding box center [324, 42] width 9 height 4
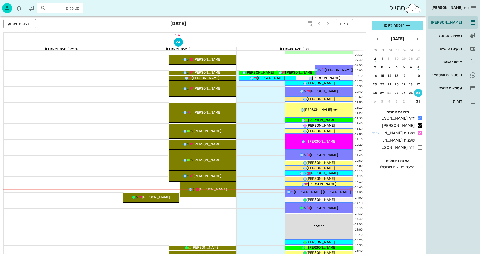
click at [230, 134] on icon at bounding box center [420, 133] width 6 height 6
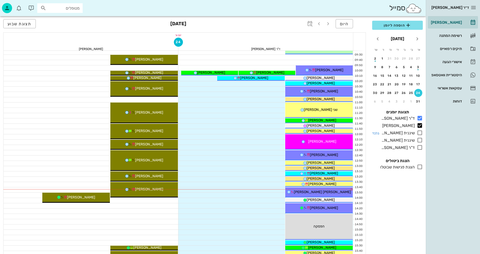
click at [230, 131] on icon at bounding box center [420, 133] width 6 height 6
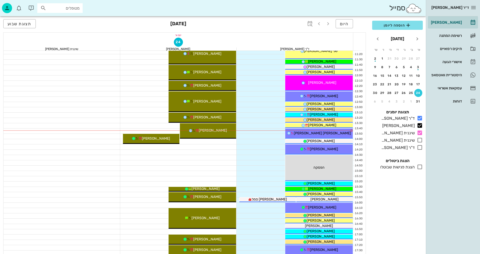
scroll to position [151, 0]
